Goal: Task Accomplishment & Management: Use online tool/utility

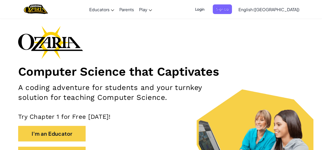
scroll to position [15, 0]
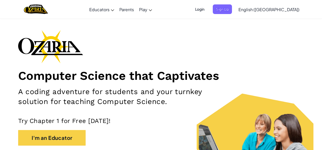
click at [207, 8] on span "Login" at bounding box center [200, 9] width 16 height 10
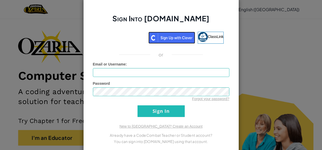
click at [185, 38] on img at bounding box center [171, 38] width 47 height 12
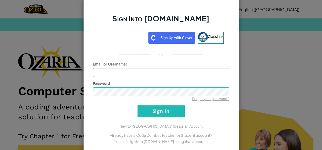
click at [259, 39] on div "Sign Into [DOMAIN_NAME] ClassLink or Unknown Error Email or Username : Password…" at bounding box center [161, 75] width 322 height 150
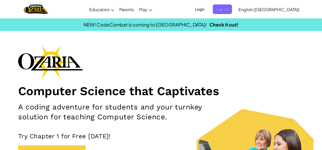
click at [207, 9] on span "Login" at bounding box center [200, 9] width 16 height 10
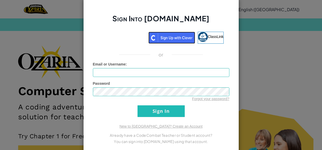
click at [187, 40] on img at bounding box center [171, 38] width 47 height 12
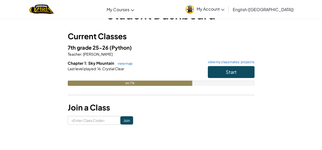
scroll to position [23, 0]
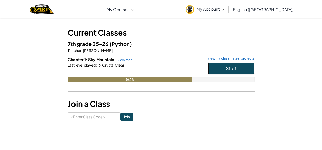
click at [225, 72] on button "Start" at bounding box center [231, 68] width 47 height 12
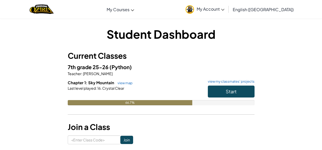
click at [224, 7] on span "My Account" at bounding box center [210, 8] width 28 height 5
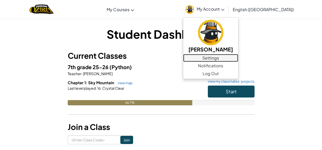
click at [238, 58] on link "Settings" at bounding box center [210, 58] width 55 height 8
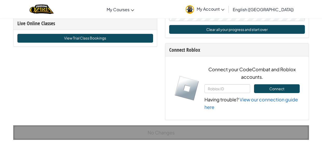
scroll to position [338, 0]
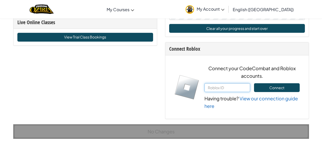
click at [229, 88] on input "text" at bounding box center [227, 87] width 46 height 9
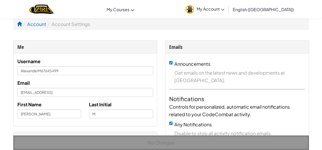
scroll to position [0, 0]
click at [75, 24] on li "Account Settings" at bounding box center [68, 24] width 44 height 8
click at [65, 24] on li "Account Settings" at bounding box center [68, 24] width 44 height 8
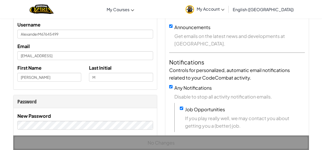
scroll to position [36, 0]
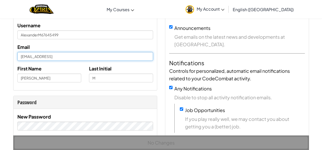
click at [103, 55] on input "5980efcb819ce34c0100b92c@clever.user" at bounding box center [85, 56] width 136 height 9
drag, startPoint x: 102, startPoint y: 55, endPoint x: 0, endPoint y: 59, distance: 101.7
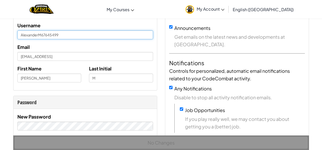
drag, startPoint x: 66, startPoint y: 33, endPoint x: 40, endPoint y: 100, distance: 72.1
click at [88, 35] on input "AlexanderM67645499" at bounding box center [85, 34] width 136 height 9
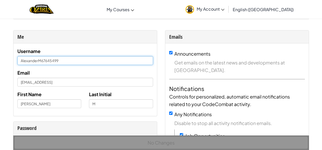
scroll to position [0, 0]
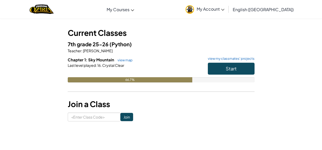
scroll to position [23, 0]
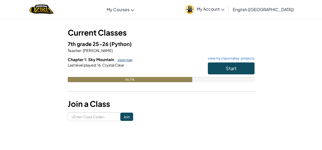
click at [119, 58] on link "view map" at bounding box center [124, 60] width 18 height 4
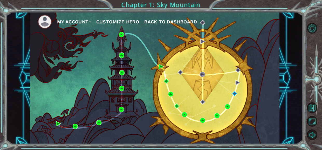
click at [123, 20] on button "Customize Hero" at bounding box center [117, 22] width 43 height 8
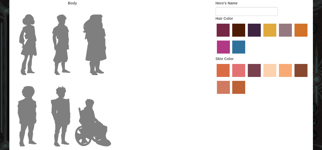
type input "SPOODER MAN"
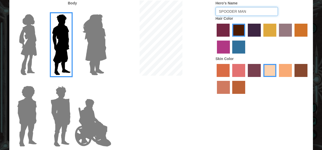
click at [241, 12] on input "SPOODER MAN" at bounding box center [246, 11] width 62 height 9
drag, startPoint x: 258, startPoint y: 10, endPoint x: 193, endPoint y: 21, distance: 66.3
click at [193, 21] on div "Body Hero's Name SPOODER MAN Hair Color Skin Color" at bounding box center [160, 75] width 303 height 149
drag, startPoint x: 239, startPoint y: 11, endPoint x: 252, endPoint y: 15, distance: 14.0
click at [252, 15] on input "xmoosa" at bounding box center [246, 11] width 62 height 9
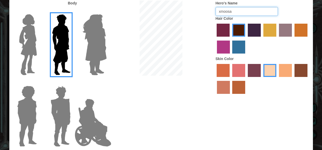
click at [252, 15] on input "xmoosa" at bounding box center [246, 11] width 62 height 9
type input "xmoosa"
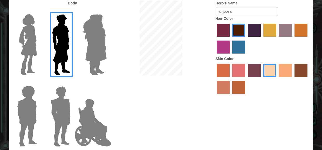
click at [299, 34] on label "gold drop hair color" at bounding box center [300, 30] width 13 height 13
click at [292, 38] on input "gold drop hair color" at bounding box center [292, 38] width 0 height 0
click at [286, 73] on label "tacao skin color" at bounding box center [285, 70] width 13 height 13
click at [277, 79] on input "tacao skin color" at bounding box center [277, 79] width 0 height 0
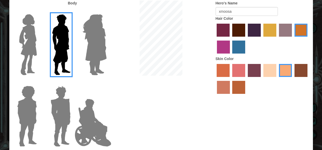
click at [275, 74] on label "sandy beach skin color" at bounding box center [269, 70] width 13 height 13
click at [261, 79] on input "sandy beach skin color" at bounding box center [261, 79] width 0 height 0
click at [240, 75] on label "froly skin color" at bounding box center [238, 70] width 13 height 13
click at [230, 79] on input "froly skin color" at bounding box center [230, 79] width 0 height 0
click at [224, 71] on label "sorbus skin color" at bounding box center [222, 70] width 13 height 13
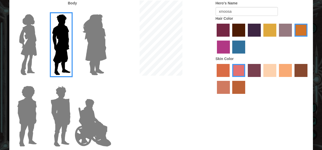
click at [215, 79] on input "sorbus skin color" at bounding box center [215, 79] width 0 height 0
click at [242, 69] on label "froly skin color" at bounding box center [238, 70] width 13 height 13
click at [230, 79] on input "froly skin color" at bounding box center [230, 79] width 0 height 0
click at [265, 68] on label "sandy beach skin color" at bounding box center [269, 70] width 13 height 13
click at [261, 79] on input "sandy beach skin color" at bounding box center [261, 79] width 0 height 0
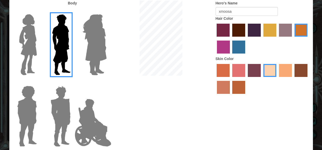
click at [256, 72] on label "tosca skin color" at bounding box center [254, 70] width 13 height 13
click at [246, 79] on input "tosca skin color" at bounding box center [246, 79] width 0 height 0
click at [238, 90] on label "smoke tree skin color" at bounding box center [238, 87] width 13 height 13
click at [230, 95] on input "smoke tree skin color" at bounding box center [230, 95] width 0 height 0
click at [223, 92] on label "burning sand skin color" at bounding box center [223, 87] width 13 height 13
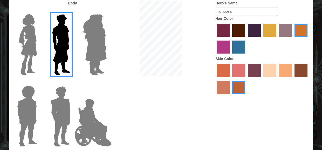
click at [308, 79] on input "burning sand skin color" at bounding box center [308, 79] width 0 height 0
click at [237, 82] on label "smoke tree skin color" at bounding box center [238, 87] width 13 height 13
click at [230, 95] on input "smoke tree skin color" at bounding box center [230, 95] width 0 height 0
click at [218, 90] on label "burning sand skin color" at bounding box center [223, 87] width 13 height 13
click at [308, 79] on input "burning sand skin color" at bounding box center [308, 79] width 0 height 0
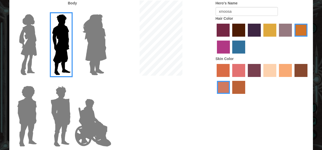
click at [269, 68] on label "sandy beach skin color" at bounding box center [269, 70] width 13 height 13
click at [261, 79] on input "sandy beach skin color" at bounding box center [261, 79] width 0 height 0
click at [279, 70] on label "tacao skin color" at bounding box center [285, 70] width 13 height 13
click at [277, 79] on input "tacao skin color" at bounding box center [277, 79] width 0 height 0
click at [273, 71] on label "sandy beach skin color" at bounding box center [269, 70] width 13 height 13
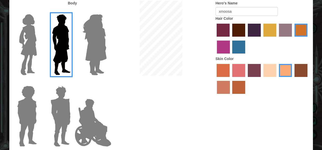
click at [261, 79] on input "sandy beach skin color" at bounding box center [261, 79] width 0 height 0
click at [241, 94] on label "smoke tree skin color" at bounding box center [238, 87] width 13 height 13
click at [230, 95] on input "smoke tree skin color" at bounding box center [230, 95] width 0 height 0
click at [271, 66] on label "sandy beach skin color" at bounding box center [269, 70] width 13 height 13
click at [261, 79] on input "sandy beach skin color" at bounding box center [261, 79] width 0 height 0
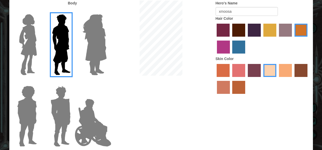
click at [239, 27] on label "maroon hair color" at bounding box center [238, 30] width 13 height 13
click at [230, 38] on input "maroon hair color" at bounding box center [230, 38] width 0 height 0
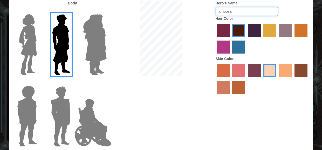
click at [257, 10] on input "xmoosa" at bounding box center [246, 11] width 62 height 9
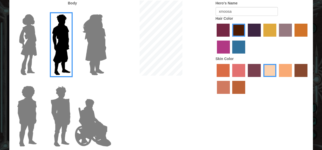
click at [197, 42] on div at bounding box center [160, 39] width 101 height 76
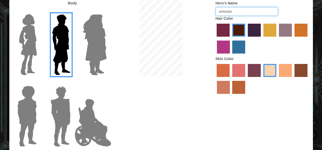
click at [154, 38] on div "Body Hero's Name xmoosa Hair Color Skin Color" at bounding box center [160, 75] width 303 height 149
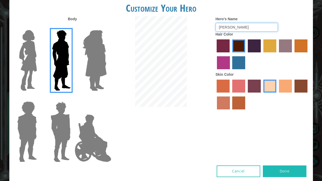
type input "Alexander"
click at [293, 149] on button "Done" at bounding box center [285, 171] width 44 height 12
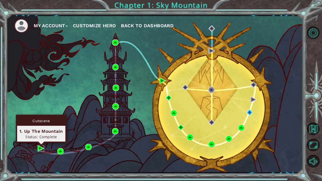
click at [39, 149] on img at bounding box center [41, 148] width 6 height 6
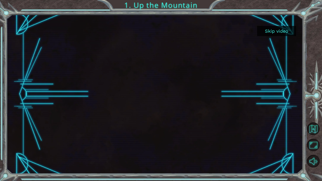
click at [281, 34] on button "Skip video" at bounding box center [276, 31] width 39 height 10
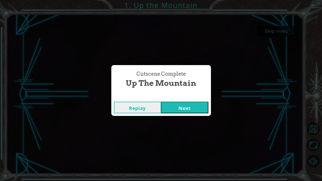
click at [194, 110] on button "Next" at bounding box center [184, 108] width 47 height 12
